Goal: Information Seeking & Learning: Learn about a topic

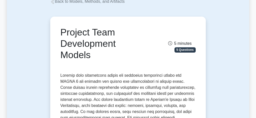
scroll to position [34, 0]
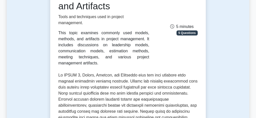
scroll to position [88, 0]
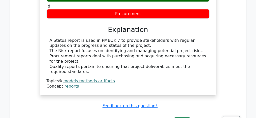
scroll to position [381, 0]
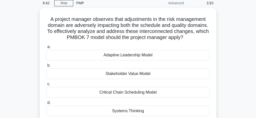
scroll to position [34, 0]
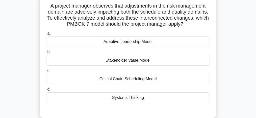
click at [126, 99] on div "Systems Thinking" at bounding box center [127, 98] width 163 height 11
click at [46, 91] on input "d. Systems Thinking" at bounding box center [46, 89] width 0 height 3
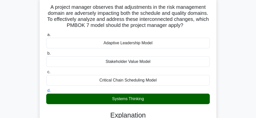
click at [46, 33] on input "a. Adaptive Leadership Model" at bounding box center [46, 34] width 0 height 3
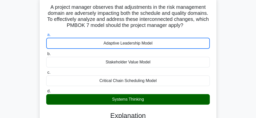
scroll to position [137, 0]
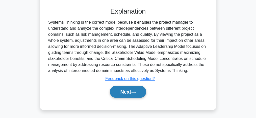
click at [123, 89] on button "Next" at bounding box center [128, 92] width 36 height 12
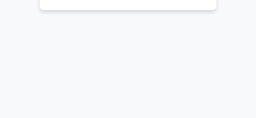
click at [3, 32] on main "7:34 Stop PMP Advanced 2/10 During a project, two key teams are experiencing co…" at bounding box center [128, 7] width 256 height 256
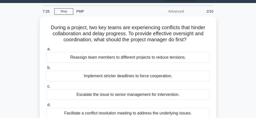
scroll to position [13, 0]
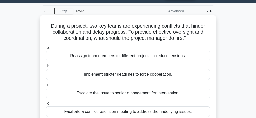
click at [112, 33] on h5 "During a project, two key teams are experiencing conflicts that hinder collabor…" at bounding box center [128, 32] width 164 height 19
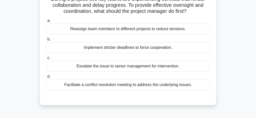
scroll to position [47, 0]
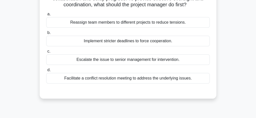
click at [150, 78] on div "Facilitate a conflict resolution meeting to address the underlying issues." at bounding box center [127, 78] width 163 height 11
click at [46, 72] on input "d. Facilitate a conflict resolution meeting to address the underlying issues." at bounding box center [46, 70] width 0 height 3
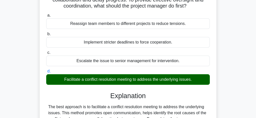
click at [46, 14] on input "a. Reassign team members to different projects to reduce tensions." at bounding box center [46, 15] width 0 height 3
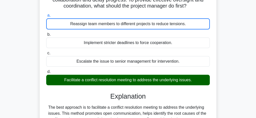
scroll to position [150, 0]
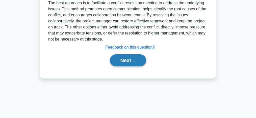
click at [127, 60] on button "Next" at bounding box center [128, 60] width 36 height 12
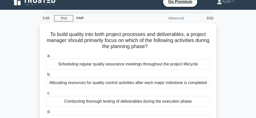
scroll to position [7, 0]
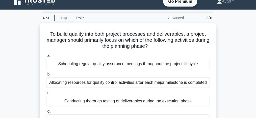
click at [19, 50] on div "To build quality into both project processes and deliverables, a project manage…" at bounding box center [128, 85] width 242 height 124
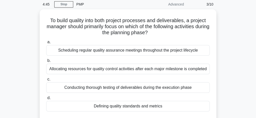
scroll to position [27, 0]
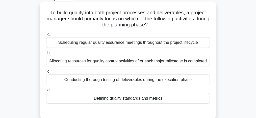
click at [114, 64] on div "Allocating resources for quality control activities after each major milestone …" at bounding box center [127, 61] width 163 height 11
click at [46, 55] on input "b. Allocating resources for quality control activities after each major milesto…" at bounding box center [46, 52] width 0 height 3
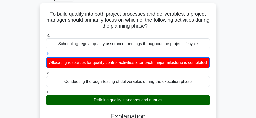
scroll to position [130, 0]
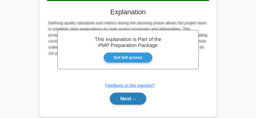
click at [133, 104] on button "Next" at bounding box center [128, 99] width 36 height 12
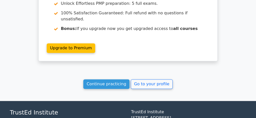
scroll to position [770, 0]
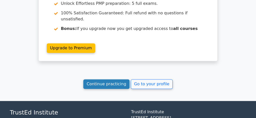
click at [105, 79] on link "Continue practicing" at bounding box center [106, 84] width 46 height 10
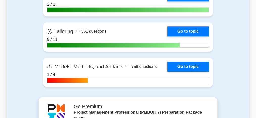
scroll to position [478, 0]
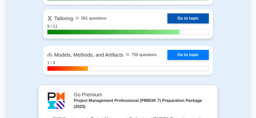
click at [175, 23] on link "Go to topic" at bounding box center [187, 18] width 41 height 10
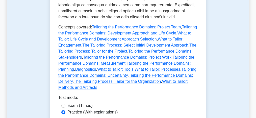
scroll to position [269, 0]
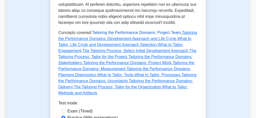
click at [133, 33] on link "Tailoring the Performance Domains: Project Team" at bounding box center [136, 33] width 89 height 4
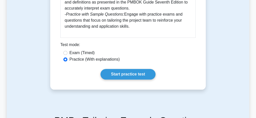
scroll to position [592, 0]
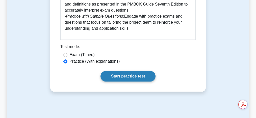
click at [128, 72] on link "Start practice test" at bounding box center [127, 76] width 55 height 11
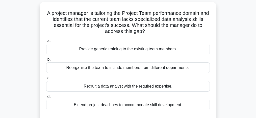
scroll to position [40, 0]
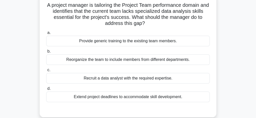
click at [125, 81] on div "Recruit a data analyst with the required expertise." at bounding box center [127, 78] width 163 height 11
click at [46, 72] on input "c. Recruit a data analyst with the required expertise." at bounding box center [46, 70] width 0 height 3
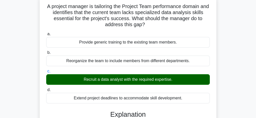
click at [46, 88] on input "d. Extend project deadlines to accommodate skill development." at bounding box center [46, 89] width 0 height 3
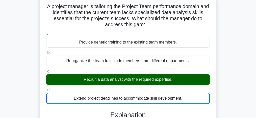
drag, startPoint x: 237, startPoint y: 70, endPoint x: 258, endPoint y: 80, distance: 23.0
click at [255, 80] on html "Go Premium Ayah" at bounding box center [128, 96] width 256 height 272
click at [5, 51] on main "2:25 Stop PMP - Tailoring - Tailoring the Performance Domains: Project Team Exp…" at bounding box center [128, 104] width 256 height 256
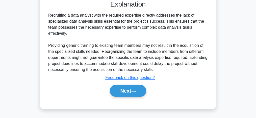
scroll to position [154, 0]
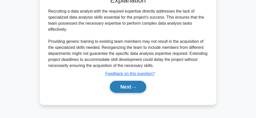
click at [134, 87] on icon at bounding box center [133, 87] width 5 height 3
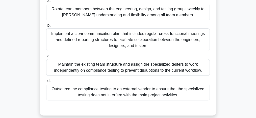
scroll to position [141, 0]
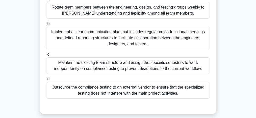
click at [91, 42] on div "Implement a clear communication plan that includes regular cross-functional mee…" at bounding box center [127, 38] width 163 height 23
click at [46, 25] on input "b. Implement a clear communication plan that includes regular cross-functional …" at bounding box center [46, 23] width 0 height 3
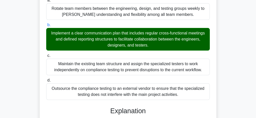
scroll to position [234, 0]
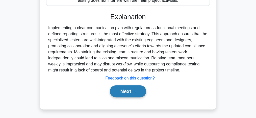
click at [138, 92] on button "Next" at bounding box center [128, 91] width 36 height 12
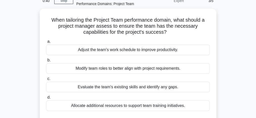
scroll to position [34, 0]
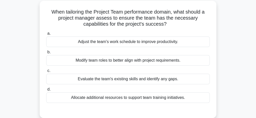
click at [149, 81] on div "Evaluate the team's existing skills and identify any gaps." at bounding box center [127, 79] width 163 height 11
click at [46, 73] on input "c. Evaluate the team's existing skills and identify any gaps." at bounding box center [46, 70] width 0 height 3
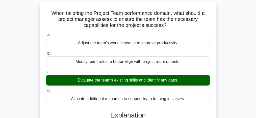
scroll to position [137, 0]
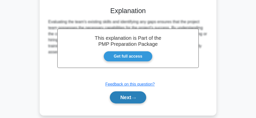
click at [138, 96] on button "Next" at bounding box center [128, 98] width 36 height 12
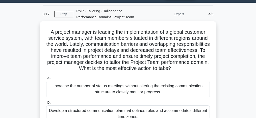
scroll to position [20, 0]
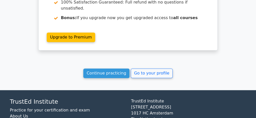
scroll to position [745, 0]
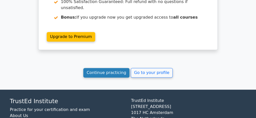
click at [99, 68] on link "Continue practicing" at bounding box center [106, 73] width 46 height 10
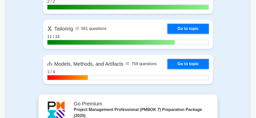
scroll to position [477, 0]
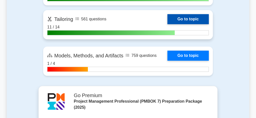
click at [196, 22] on link "Go to topic" at bounding box center [187, 19] width 41 height 10
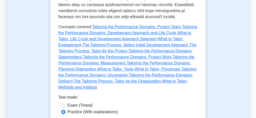
scroll to position [276, 0]
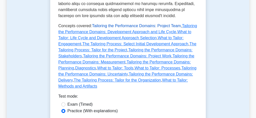
click at [120, 26] on link "Tailoring the Performance Domains: Project Team" at bounding box center [136, 26] width 89 height 4
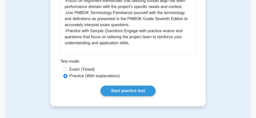
scroll to position [585, 0]
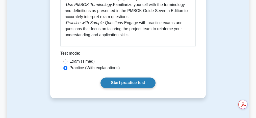
click at [146, 78] on link "Start practice test" at bounding box center [127, 83] width 55 height 11
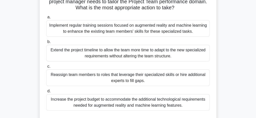
scroll to position [74, 0]
click at [94, 30] on div "Implement regular training sessions focused on augmented reality and machine le…" at bounding box center [127, 28] width 163 height 17
click at [46, 19] on input "a. Implement regular training sessions focused on augmented reality and machine…" at bounding box center [46, 17] width 0 height 3
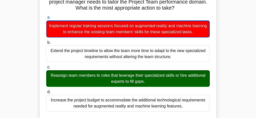
click at [46, 91] on input "d. Increase the project budget to accommodate the additional technological requ…" at bounding box center [46, 92] width 0 height 3
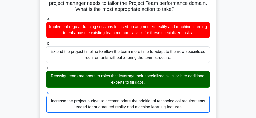
click at [244, 31] on div "During a project to develop a new mobile application, the project manager obser…" at bounding box center [128, 92] width 242 height 261
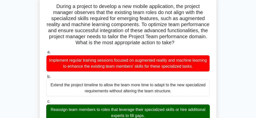
scroll to position [34, 0]
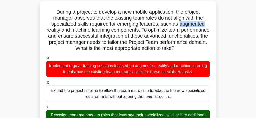
drag, startPoint x: 181, startPoint y: 24, endPoint x: 209, endPoint y: 24, distance: 28.7
click at [209, 24] on h5 "During a project to develop a new mobile application, the project manager obser…" at bounding box center [128, 30] width 164 height 43
copy h5 "augmented"
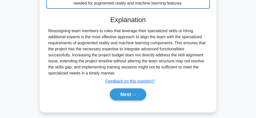
scroll to position [180, 0]
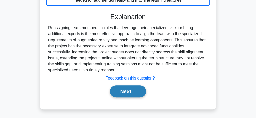
click at [135, 91] on icon at bounding box center [133, 92] width 5 height 3
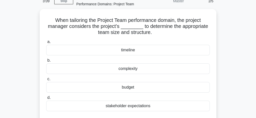
scroll to position [27, 0]
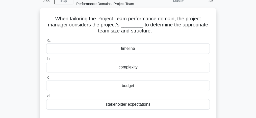
click at [77, 70] on div "complexity" at bounding box center [127, 67] width 163 height 11
click at [46, 61] on input "b. complexity" at bounding box center [46, 58] width 0 height 3
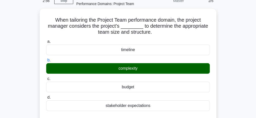
scroll to position [130, 0]
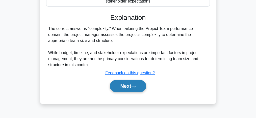
click at [127, 87] on button "Next" at bounding box center [128, 86] width 36 height 12
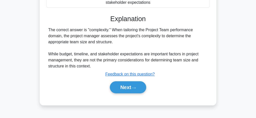
scroll to position [154, 0]
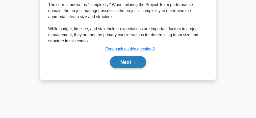
click at [139, 61] on button "Next" at bounding box center [128, 62] width 36 height 12
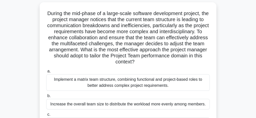
scroll to position [34, 0]
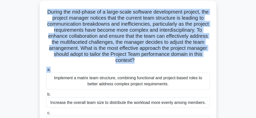
drag, startPoint x: 49, startPoint y: 12, endPoint x: 171, endPoint y: 66, distance: 133.5
click at [171, 66] on div "During the mid-phase of a large-scale software development project, the project…" at bounding box center [128, 87] width 172 height 168
copy div "During the mid-phase of a large-scale software development project, the project…"
click at [171, 66] on div "a. Implement a matrix team structure, combining functional and project-based ro…" at bounding box center [127, 112] width 169 height 93
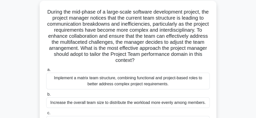
click at [171, 66] on div "a. Implement a matrix team structure, combining functional and project-based ro…" at bounding box center [127, 112] width 169 height 93
click at [96, 55] on h5 "During the mid-phase of a large-scale software development project, the project…" at bounding box center [128, 36] width 164 height 55
drag, startPoint x: 49, startPoint y: 11, endPoint x: 169, endPoint y: 62, distance: 130.7
click at [169, 62] on h5 "During the mid-phase of a large-scale software development project, the project…" at bounding box center [128, 36] width 164 height 55
copy h5 "During the mid-phase of a large-scale software development project, the project…"
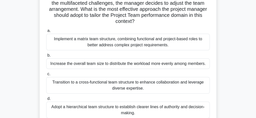
scroll to position [81, 0]
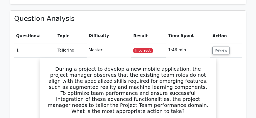
scroll to position [343, 0]
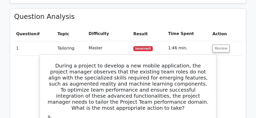
click at [143, 64] on h5 "During a project to develop a new mobile application, the project manager obser…" at bounding box center [128, 87] width 164 height 48
click at [102, 68] on h5 "During a project to develop a new mobile application, the project manager obser…" at bounding box center [128, 87] width 164 height 48
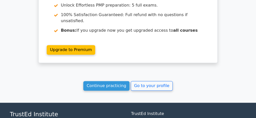
scroll to position [760, 0]
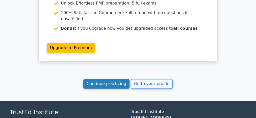
click at [98, 79] on link "Continue practicing" at bounding box center [106, 84] width 46 height 10
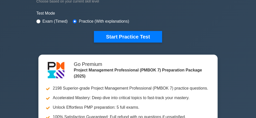
scroll to position [148, 0]
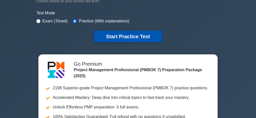
click at [146, 37] on button "Start Practice Test" at bounding box center [128, 37] width 68 height 12
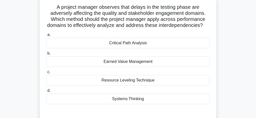
scroll to position [40, 0]
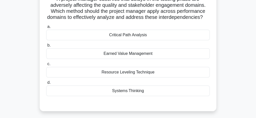
click at [93, 96] on div "Systems Thinking" at bounding box center [127, 91] width 163 height 11
click at [46, 84] on input "d. Systems Thinking" at bounding box center [46, 82] width 0 height 3
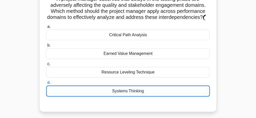
click at [93, 96] on div "Systems Thinking" at bounding box center [127, 91] width 163 height 11
click at [46, 84] on input "d. Systems Thinking" at bounding box center [46, 82] width 0 height 3
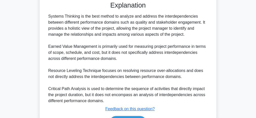
scroll to position [179, 0]
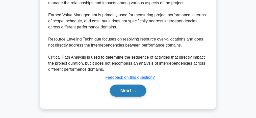
click at [137, 87] on button "Next" at bounding box center [128, 91] width 36 height 12
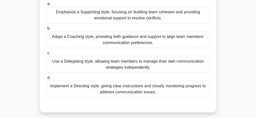
scroll to position [107, 0]
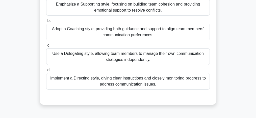
click at [142, 40] on div "Adopt a Coaching style, providing both guidance and support to align team membe…" at bounding box center [127, 32] width 163 height 17
click at [46, 22] on input "b. Adopt a Coaching style, providing both guidance and support to align team me…" at bounding box center [46, 20] width 0 height 3
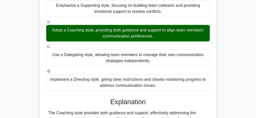
click at [46, 45] on input "c. Use a Delegating style, allowing team members to manage their own communicat…" at bounding box center [46, 46] width 0 height 3
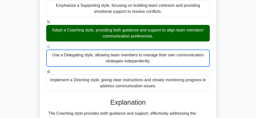
scroll to position [192, 0]
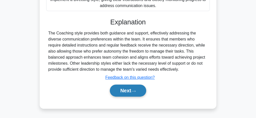
click at [132, 93] on button "Next" at bounding box center [128, 91] width 36 height 12
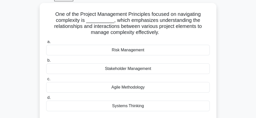
scroll to position [33, 0]
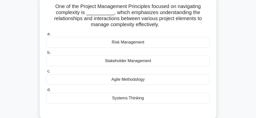
click at [118, 79] on div "Agile Methodology" at bounding box center [127, 79] width 163 height 11
click at [46, 73] on input "c. Agile Methodology" at bounding box center [46, 71] width 0 height 3
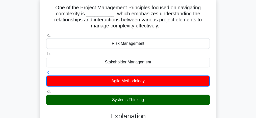
click at [46, 90] on input "d. Systems Thinking" at bounding box center [46, 91] width 0 height 3
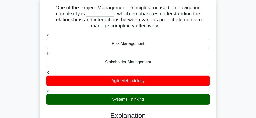
click at [46, 71] on input "c. Agile Methodology" at bounding box center [46, 72] width 0 height 3
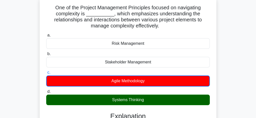
click at [46, 90] on input "d. Systems Thinking" at bounding box center [46, 91] width 0 height 3
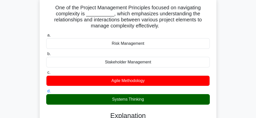
scroll to position [136, 0]
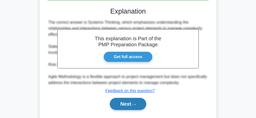
click at [130, 104] on button "Next" at bounding box center [128, 104] width 36 height 12
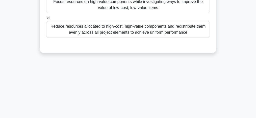
click at [130, 104] on div "7:12 Stop PMP Advanced 4/10 A project manager is analyzing the performance of v…" at bounding box center [128, 8] width 242 height 252
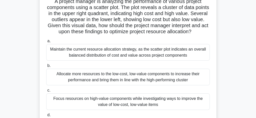
scroll to position [40, 0]
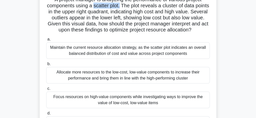
drag, startPoint x: 108, startPoint y: 6, endPoint x: 127, endPoint y: 6, distance: 19.2
click at [127, 6] on h5 "A project manager is analyzing the performance of various project components us…" at bounding box center [128, 14] width 164 height 37
copy h5 "scatter plot."
click at [148, 19] on h5 "A project manager is analyzing the performance of various project components us…" at bounding box center [128, 14] width 164 height 37
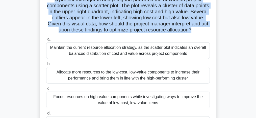
click at [148, 19] on h5 "A project manager is analyzing the performance of various project components us…" at bounding box center [128, 14] width 164 height 37
copy div "A project manager is analyzing the performance of various project components us…"
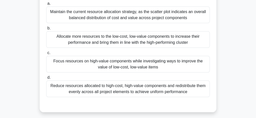
scroll to position [80, 0]
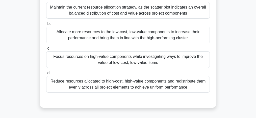
click at [144, 62] on div "Focus resources on high-value components while investigating ways to improve th…" at bounding box center [127, 59] width 163 height 17
click at [46, 50] on input "c. Focus resources on high-value components while investigating ways to improve…" at bounding box center [46, 48] width 0 height 3
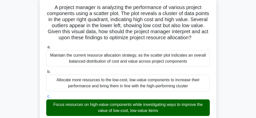
scroll to position [35, 0]
